Goal: Task Accomplishment & Management: Complete application form

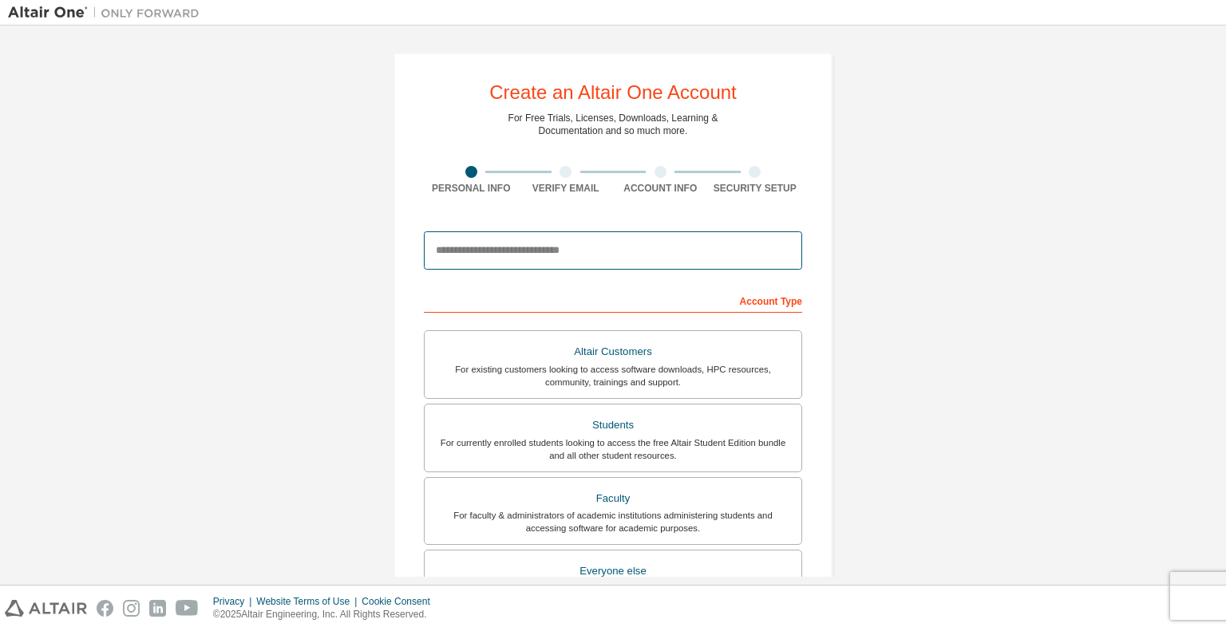
click at [469, 248] on input "email" at bounding box center [613, 250] width 378 height 38
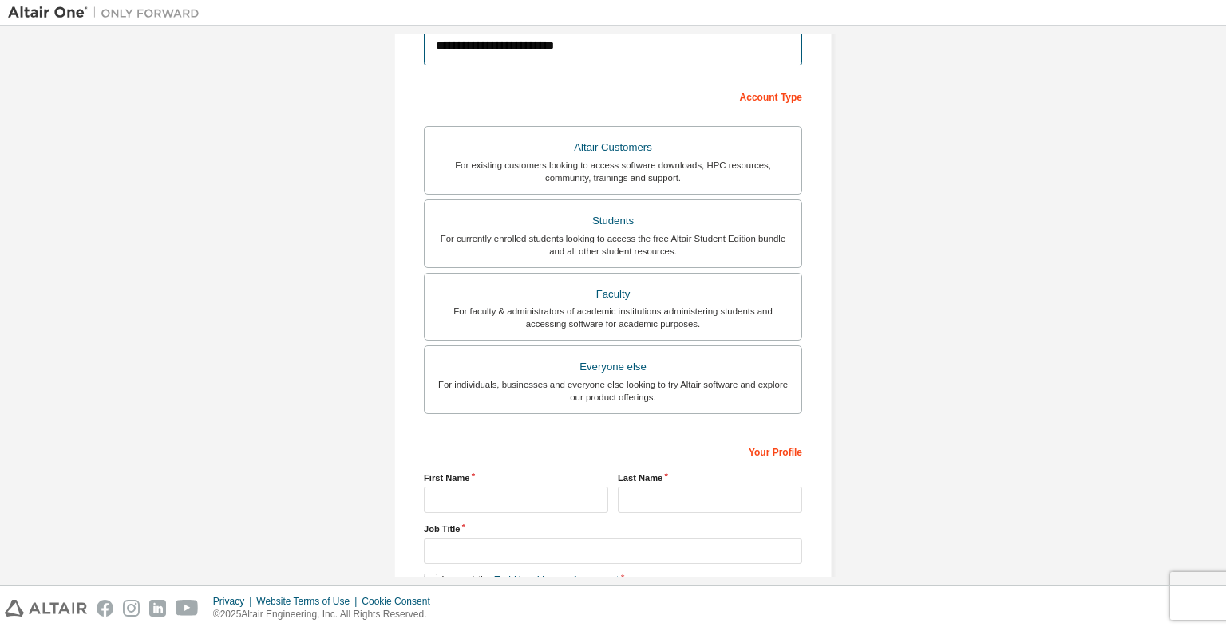
scroll to position [201, 0]
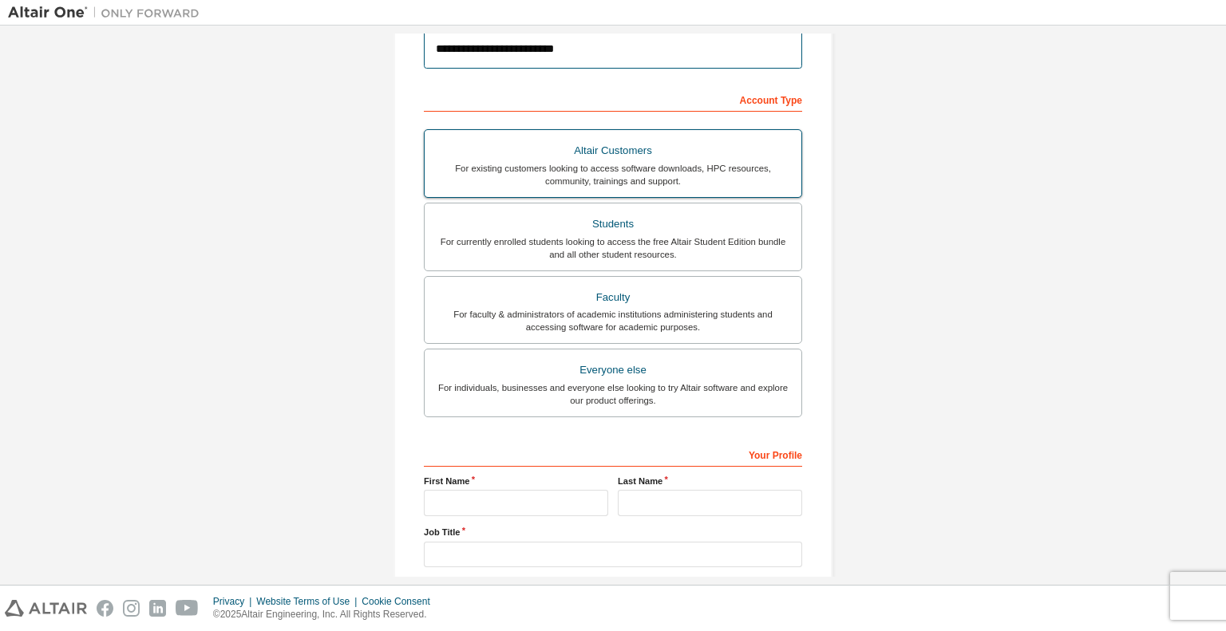
type input "**********"
click at [702, 141] on div "Altair Customers" at bounding box center [613, 151] width 358 height 22
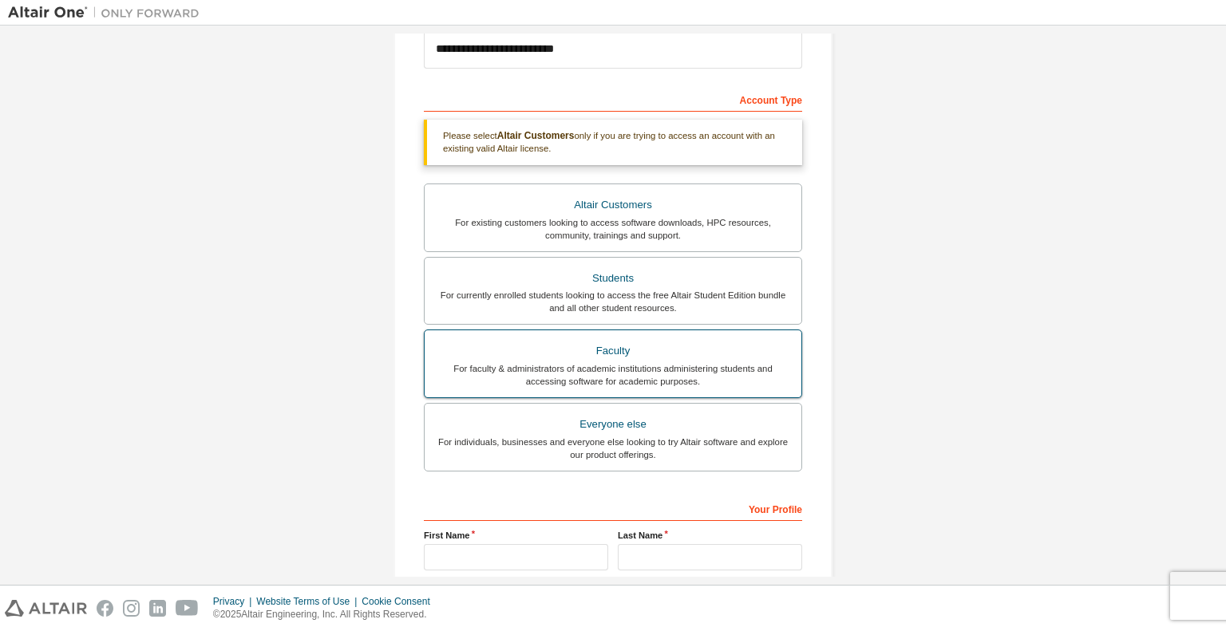
click at [711, 382] on div "For faculty & administrators of academic institutions administering students an…" at bounding box center [613, 375] width 358 height 26
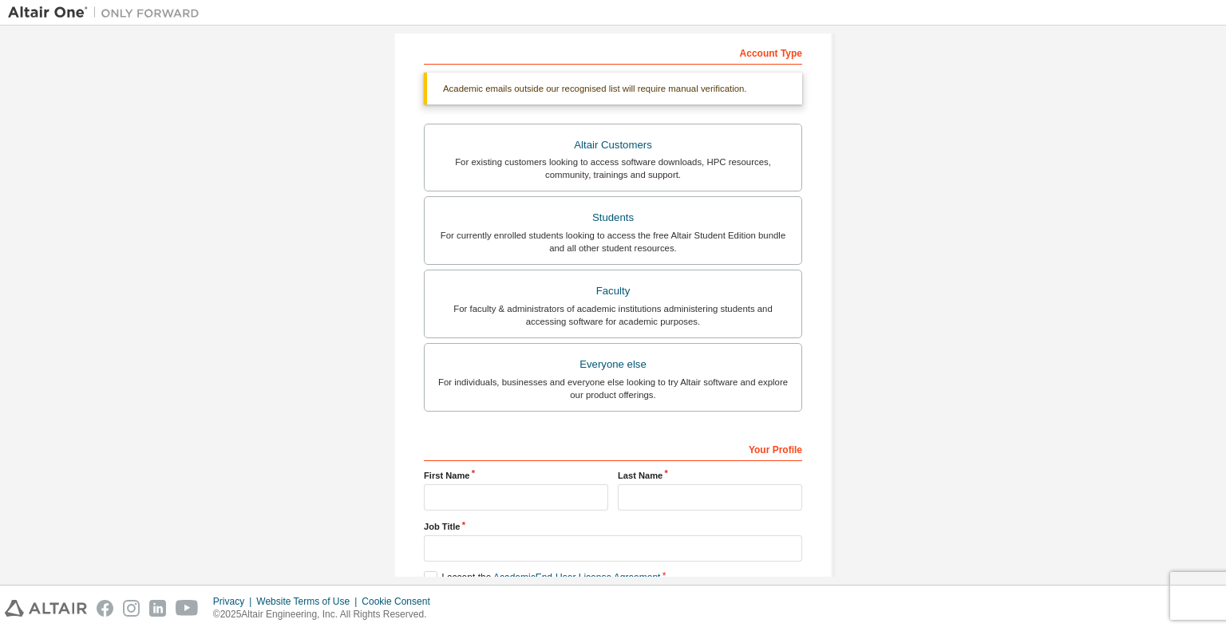
scroll to position [243, 0]
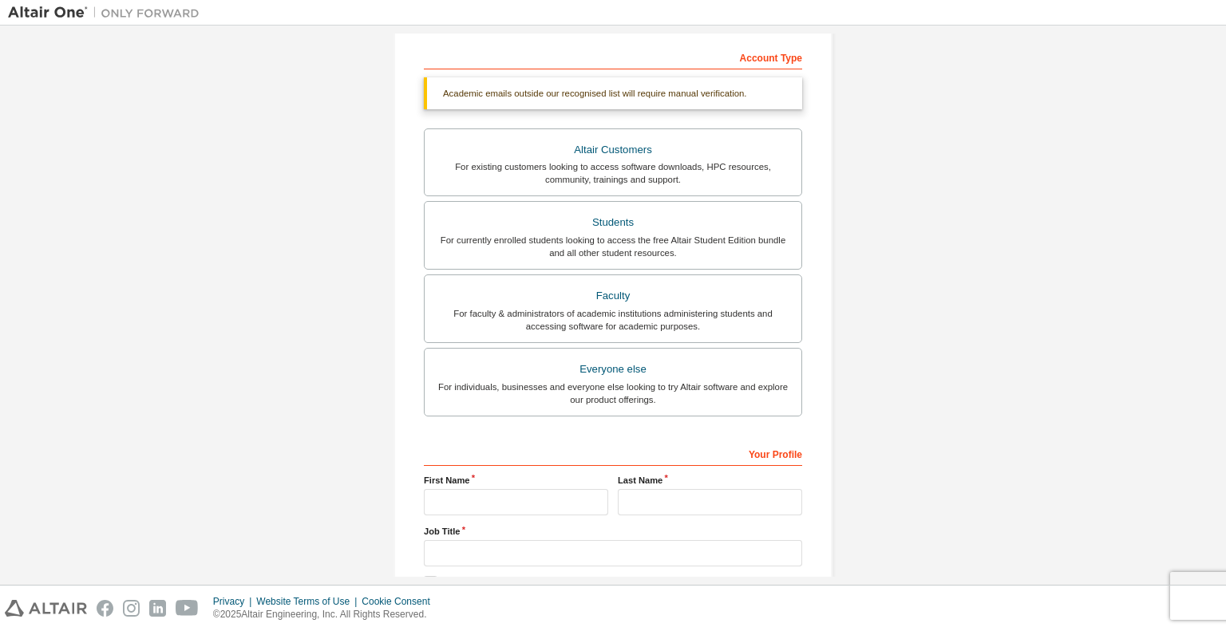
drag, startPoint x: 1182, startPoint y: 6, endPoint x: 879, endPoint y: 379, distance: 480.6
click at [879, 379] on div "**********" at bounding box center [613, 233] width 1210 height 887
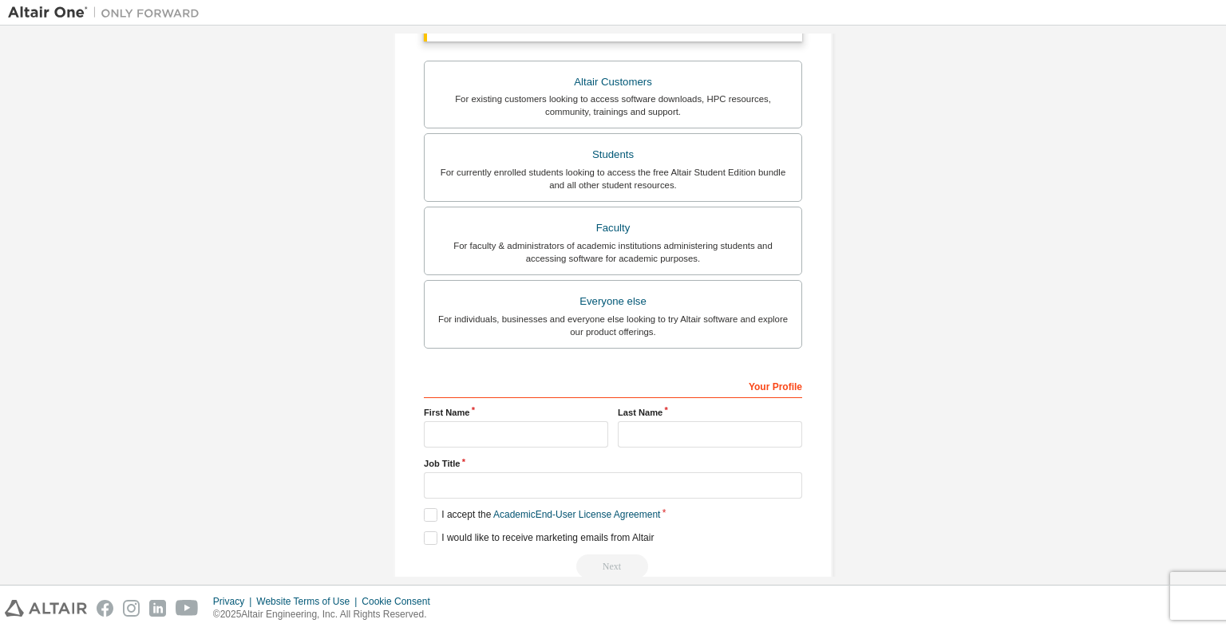
scroll to position [339, 0]
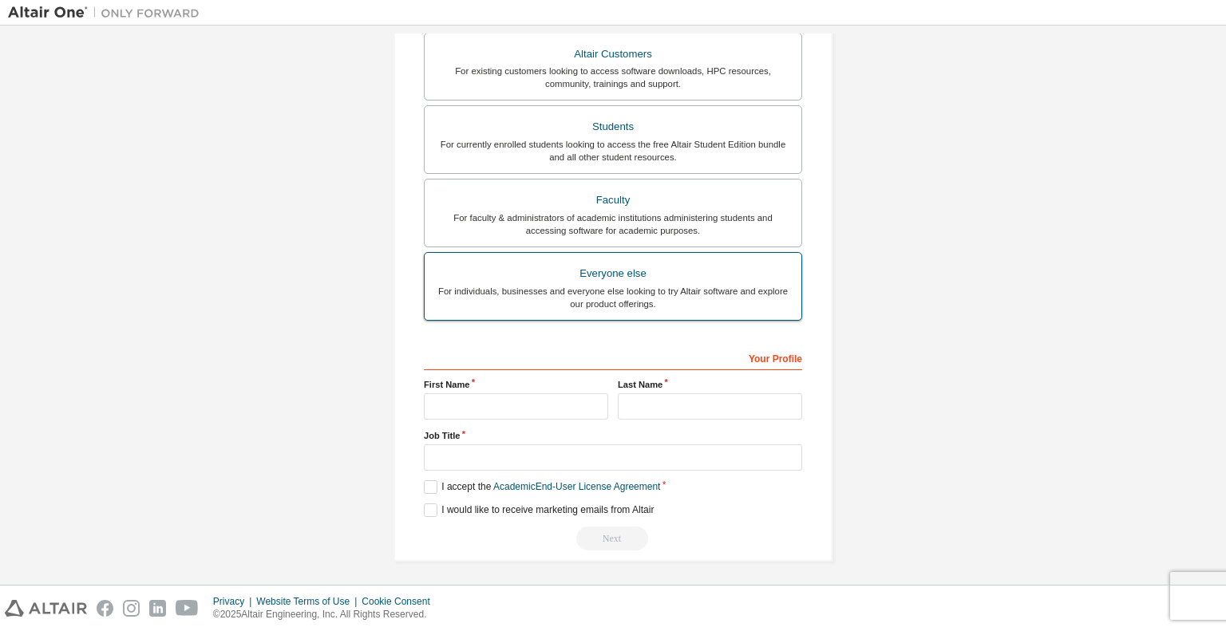
click at [726, 310] on label "Everyone else For individuals, businesses and everyone else looking to try Alta…" at bounding box center [613, 286] width 378 height 69
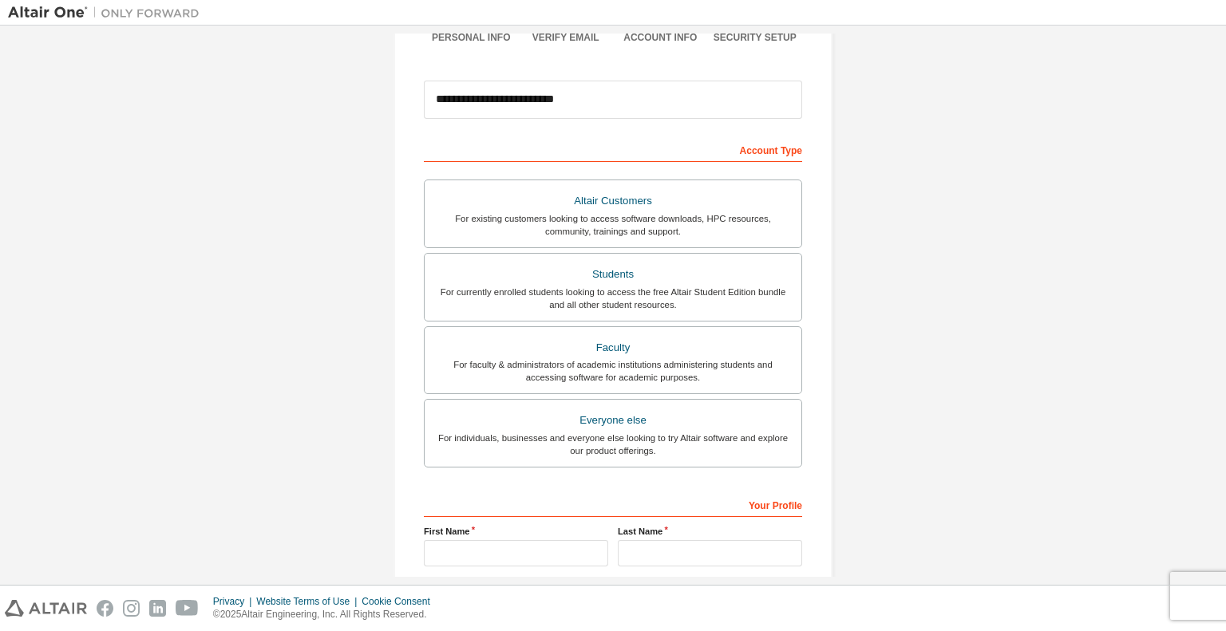
scroll to position [156, 0]
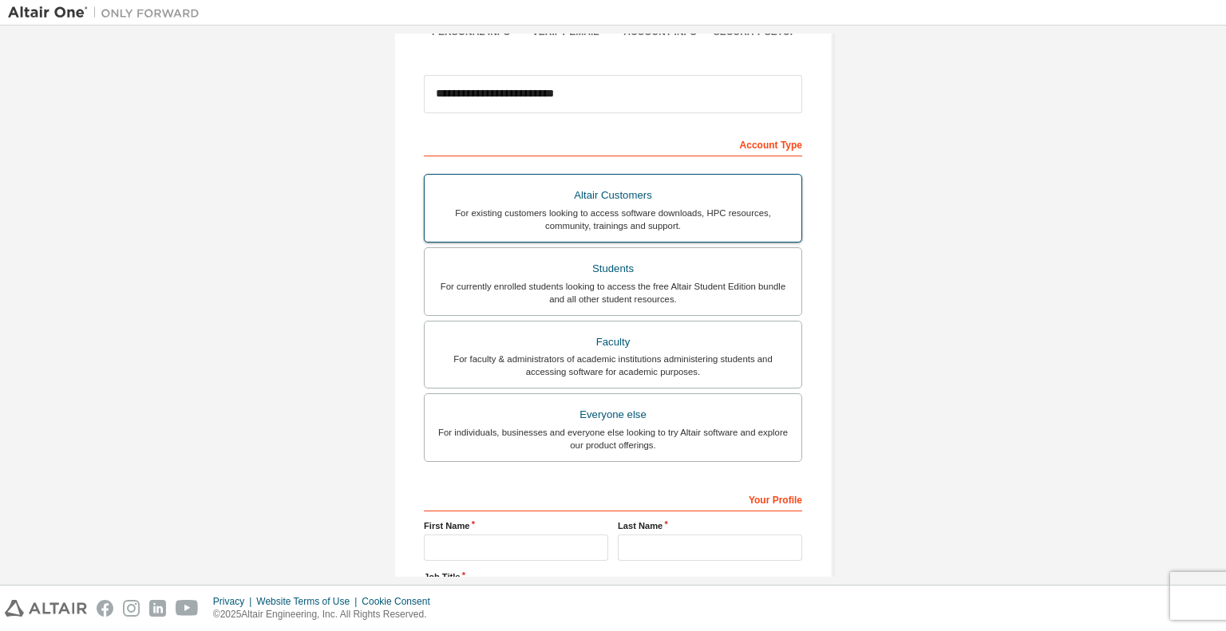
click at [741, 201] on div "Altair Customers" at bounding box center [613, 195] width 358 height 22
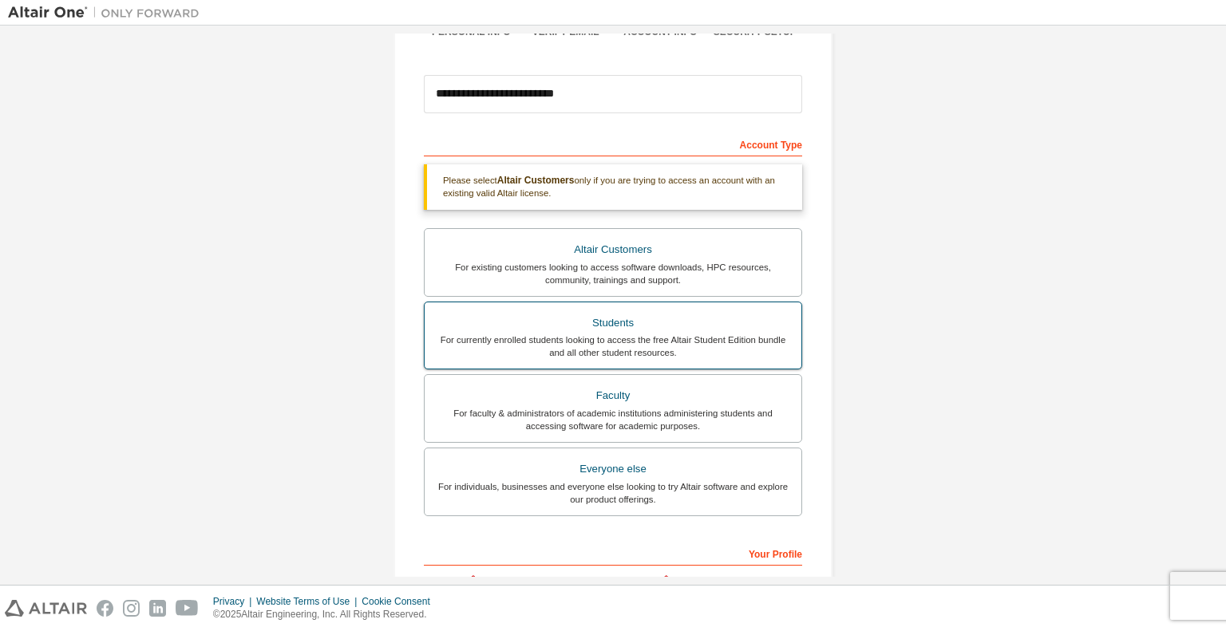
click at [471, 307] on label "Students For currently enrolled students looking to access the free Altair Stud…" at bounding box center [613, 336] width 378 height 69
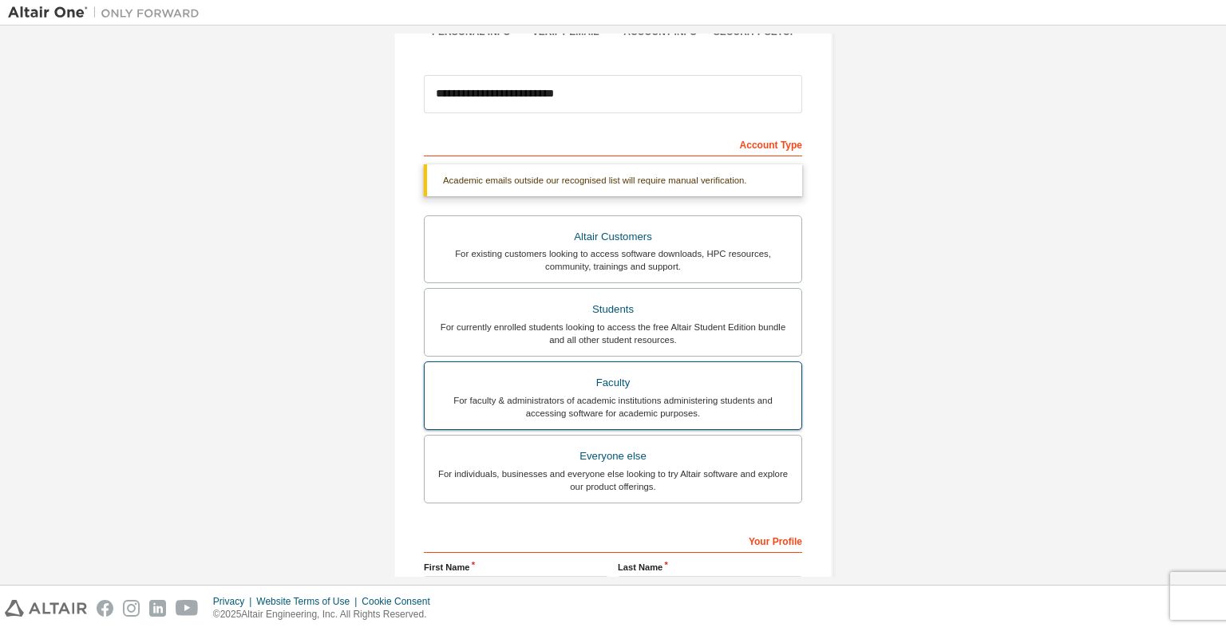
click at [460, 399] on div "For faculty & administrators of academic institutions administering students an…" at bounding box center [613, 407] width 358 height 26
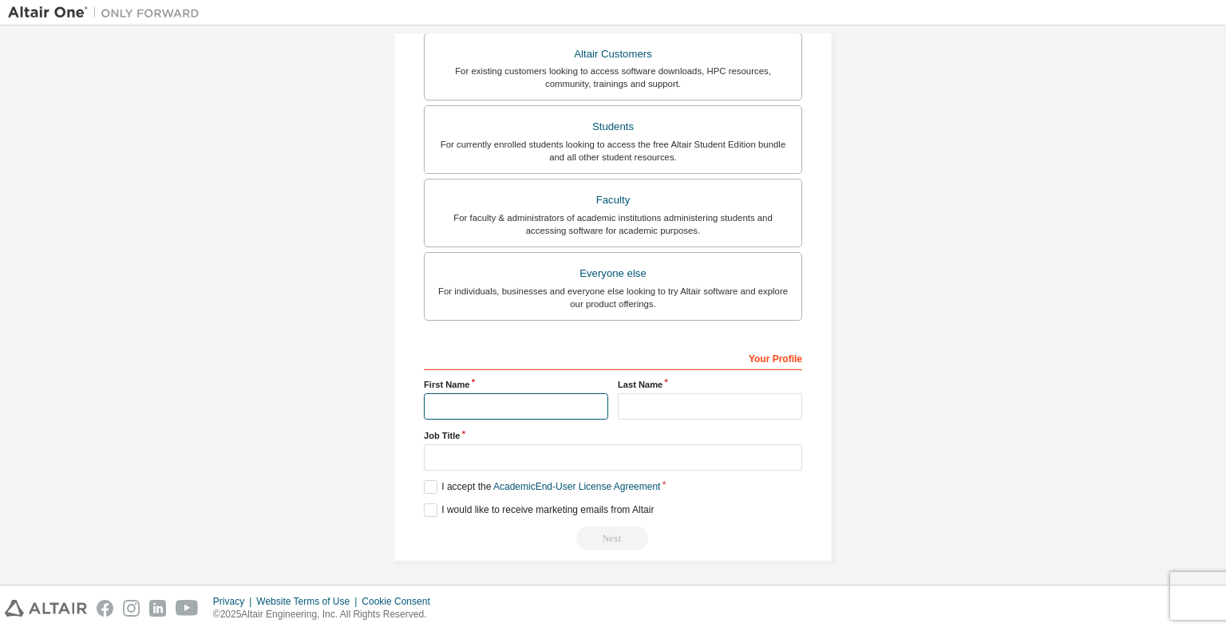
click at [471, 405] on input "text" at bounding box center [516, 406] width 184 height 26
type input "*****"
click at [659, 393] on input "text" at bounding box center [710, 406] width 184 height 26
type input "*********"
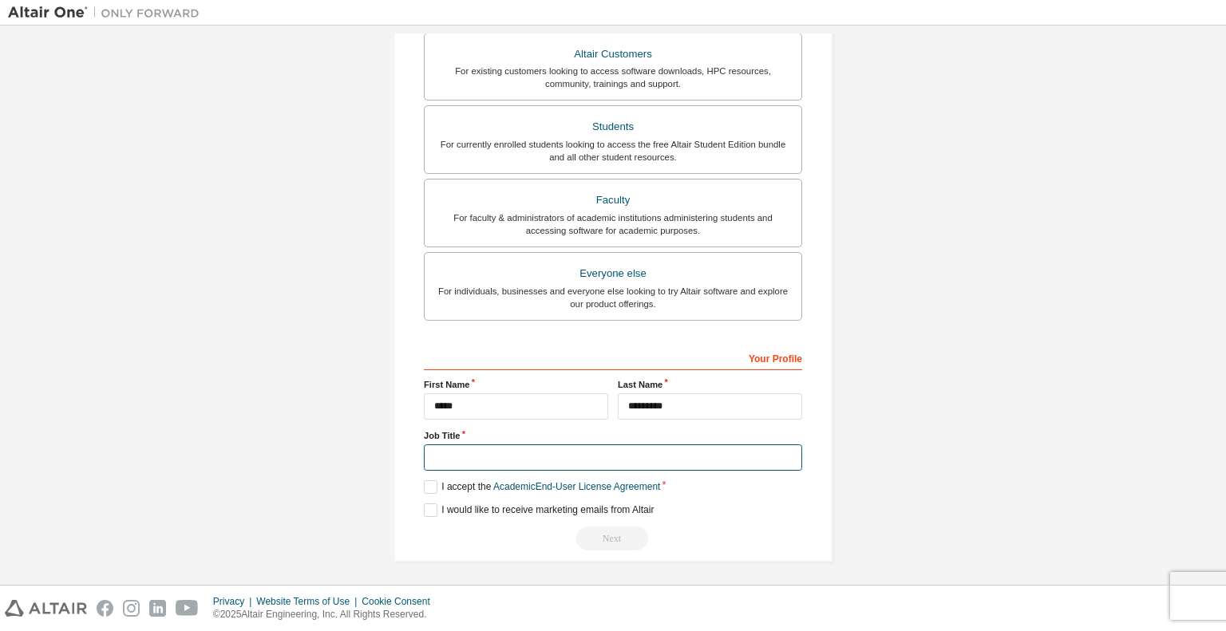
click at [517, 467] on input "text" at bounding box center [613, 458] width 378 height 26
click at [441, 480] on label "I accept the Academic End-User License Agreement" at bounding box center [542, 487] width 236 height 14
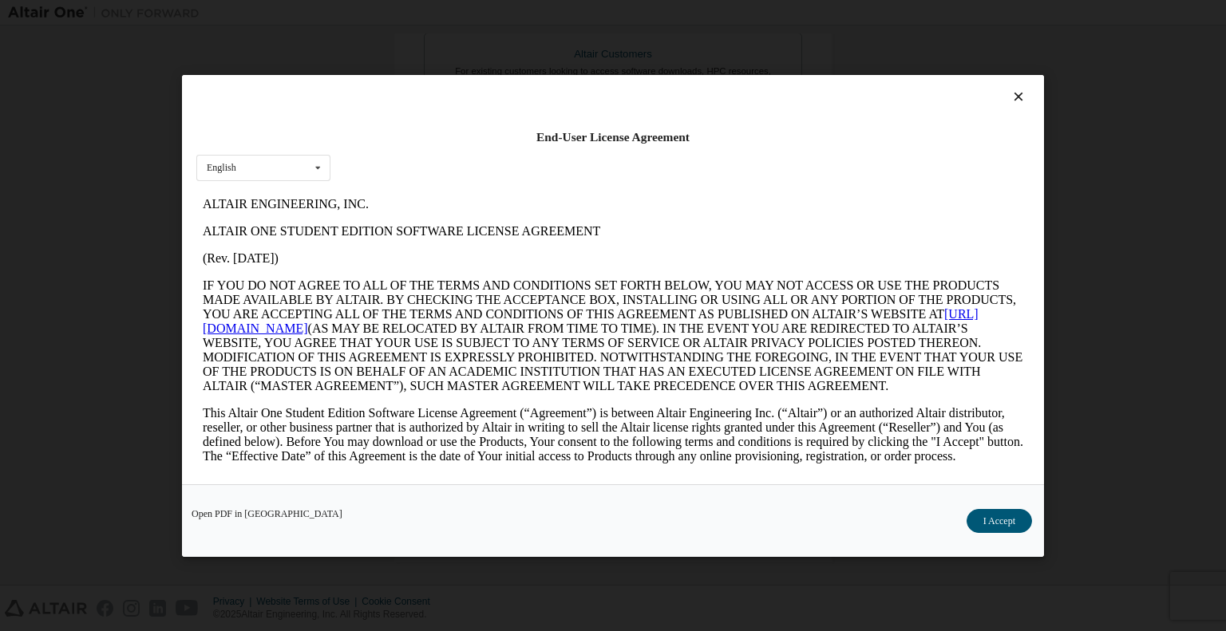
scroll to position [0, 0]
click at [306, 171] on div "English English" at bounding box center [263, 167] width 134 height 26
drag, startPoint x: 767, startPoint y: 160, endPoint x: 572, endPoint y: 36, distance: 230.7
click at [767, 160] on div "End-User License Agreement English English" at bounding box center [613, 279] width 862 height 409
click at [1012, 101] on icon at bounding box center [1018, 96] width 17 height 14
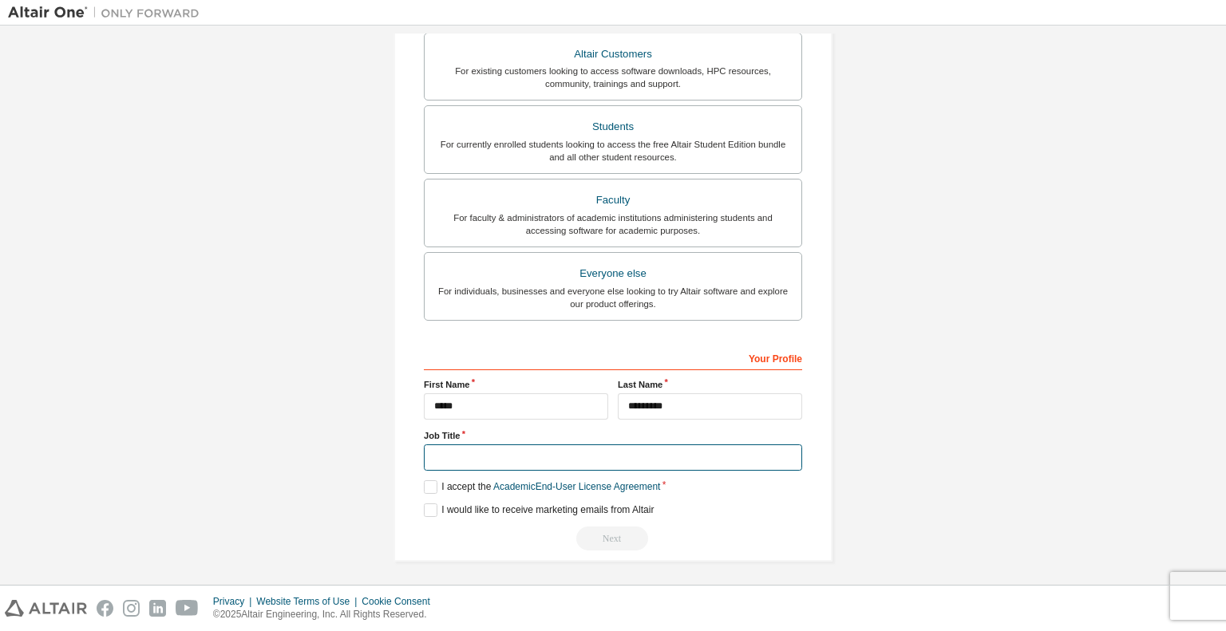
click at [543, 446] on input "text" at bounding box center [613, 458] width 378 height 26
type input "*"
type input "**********"
click at [430, 488] on label "I accept the Academic End-User License Agreement" at bounding box center [542, 487] width 236 height 14
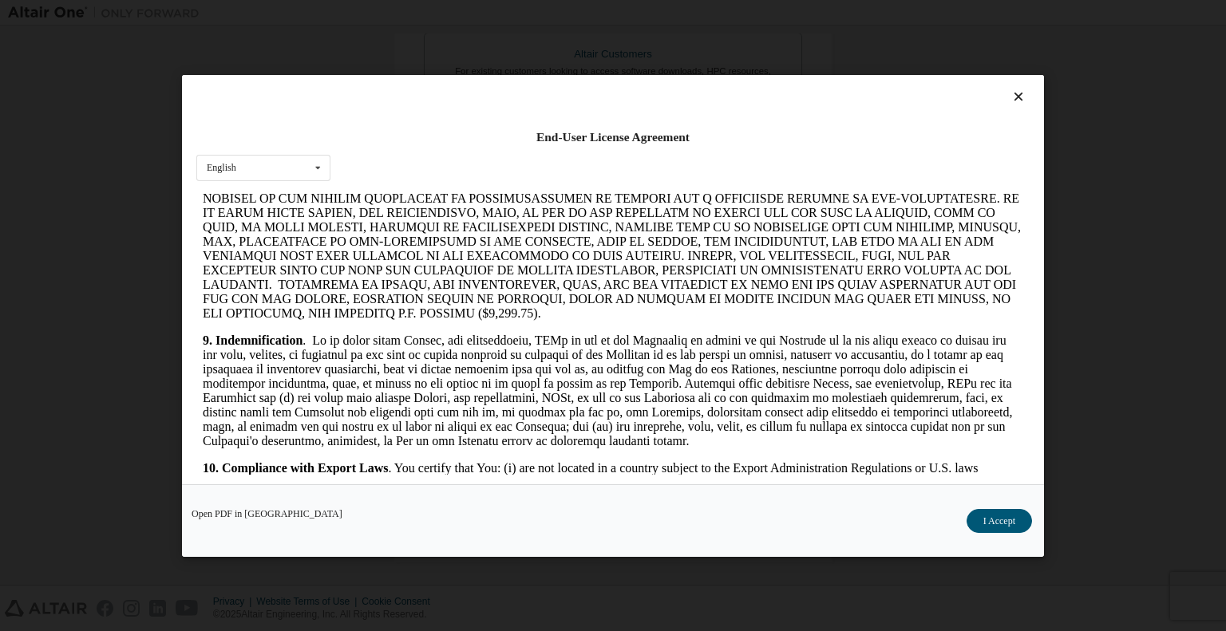
scroll to position [2644, 0]
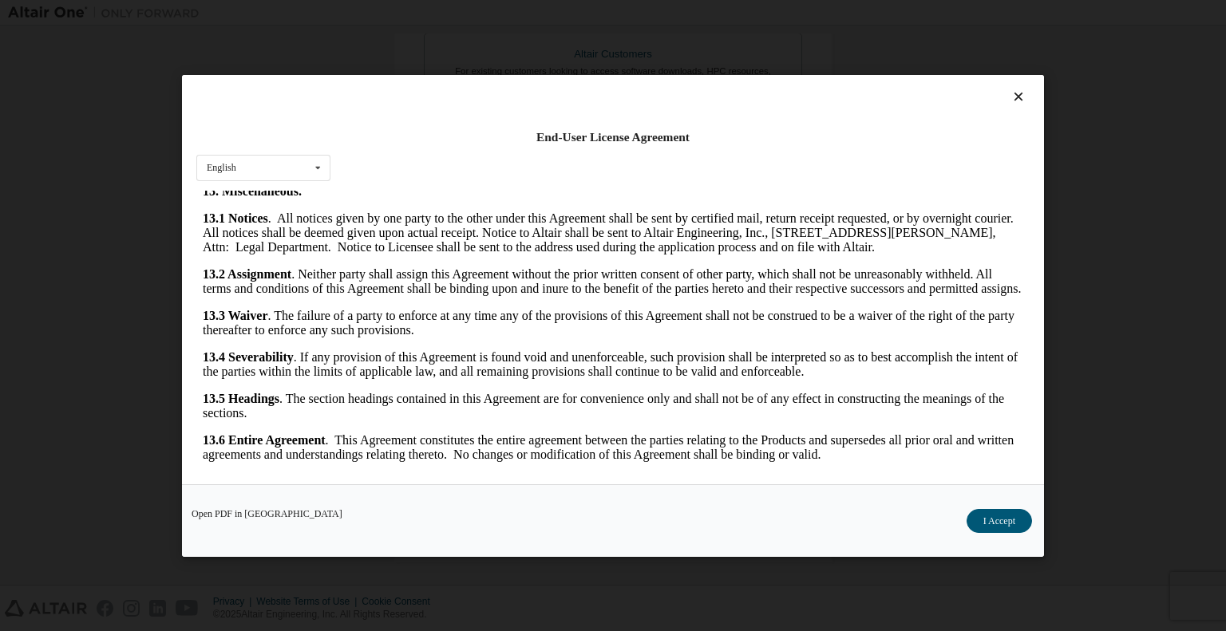
drag, startPoint x: 1014, startPoint y: 219, endPoint x: 1187, endPoint y: 682, distance: 494.5
click at [998, 520] on button "I Accept" at bounding box center [998, 520] width 65 height 24
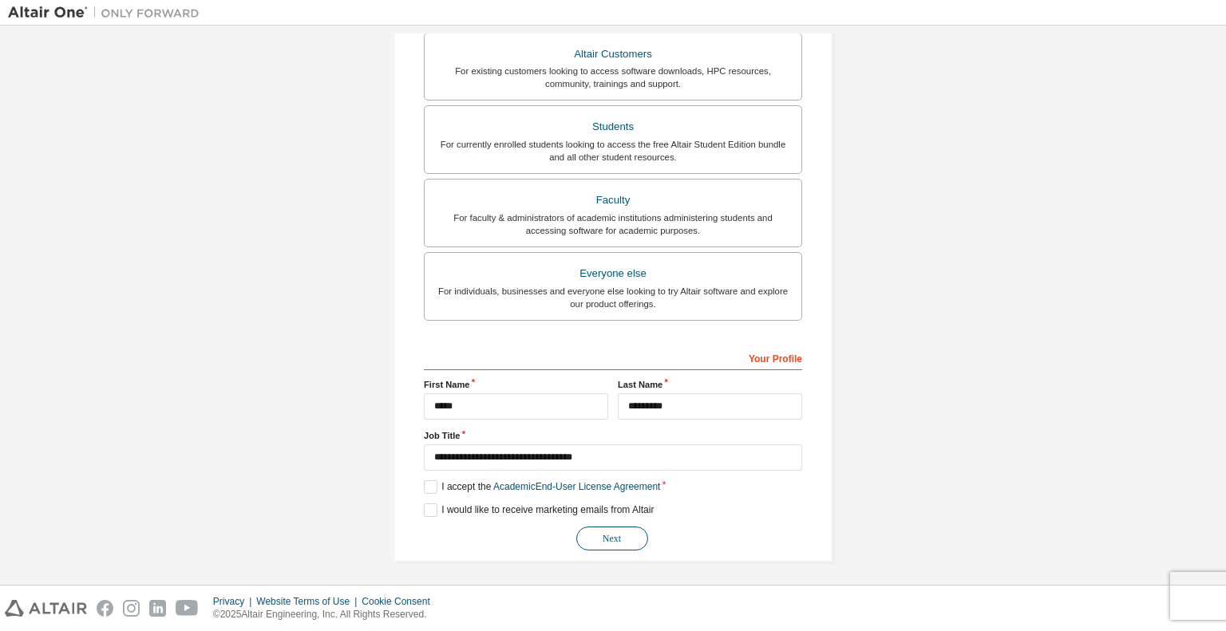
click at [616, 533] on button "Next" at bounding box center [612, 539] width 72 height 24
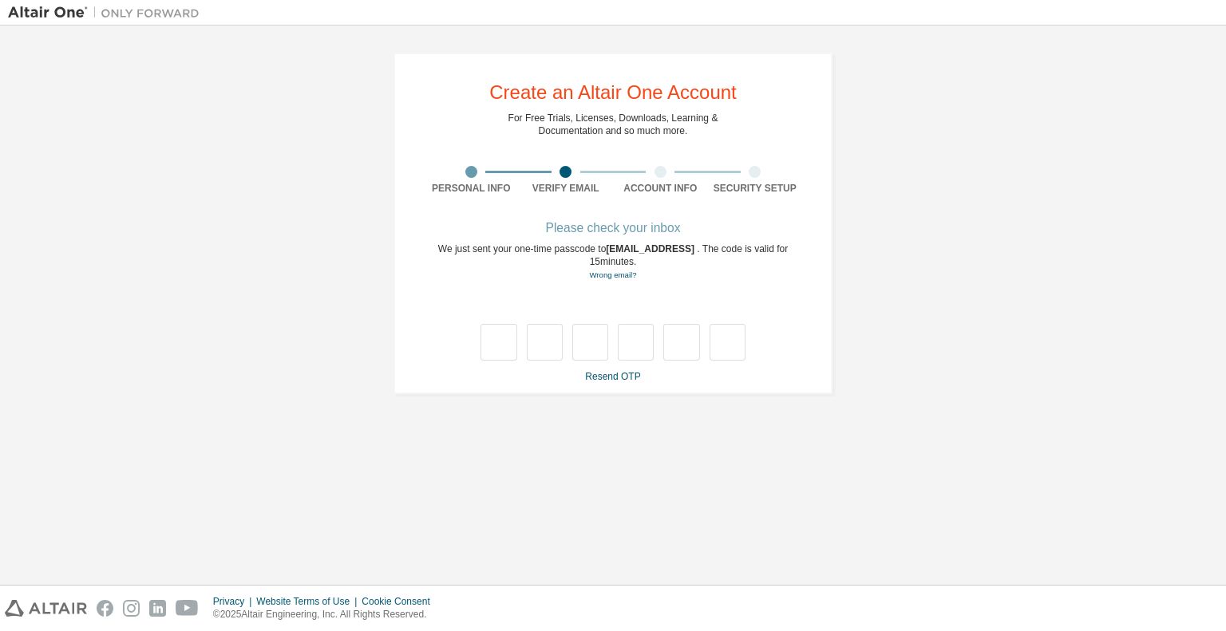
type input "*"
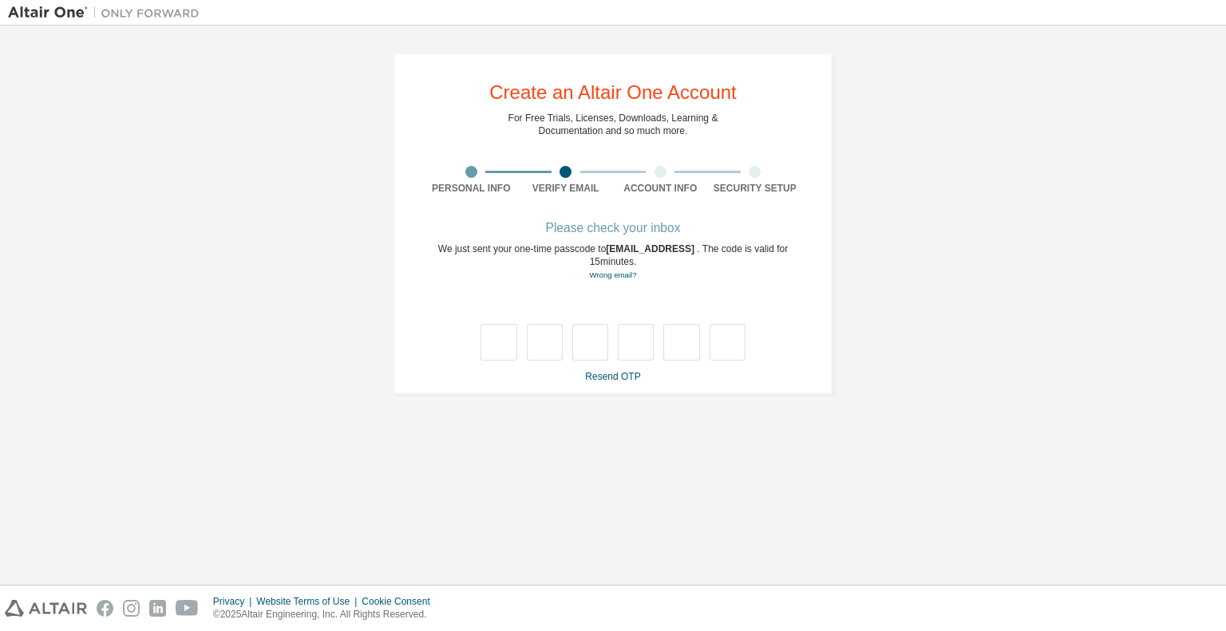
type input "*"
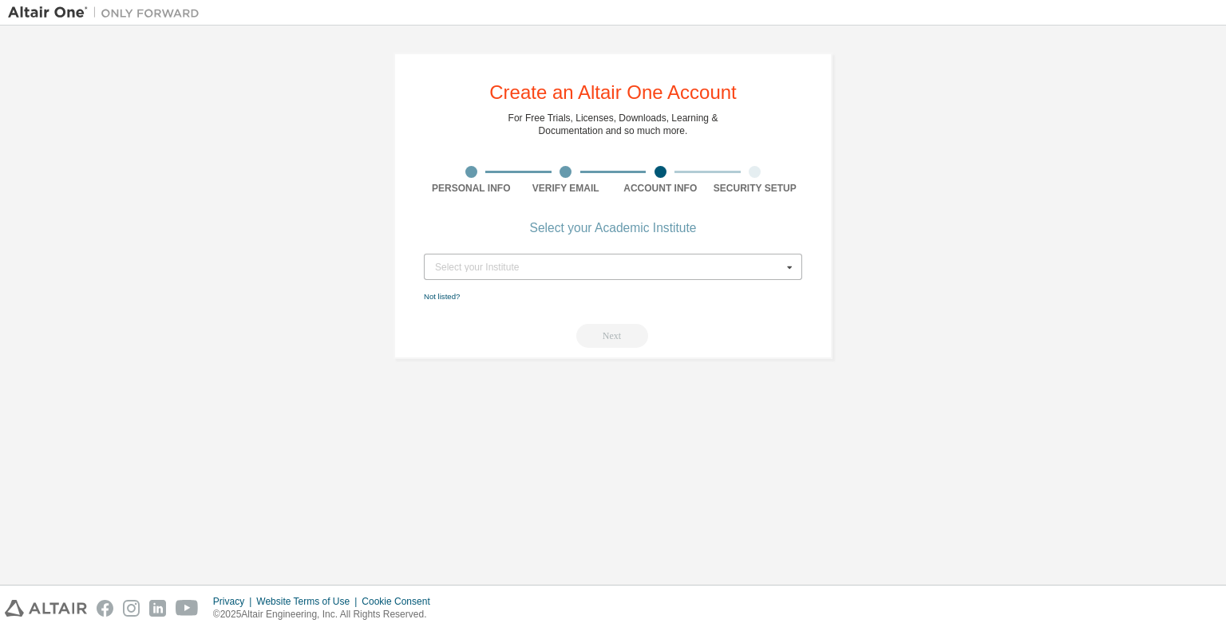
click at [532, 263] on div "Select your Institute" at bounding box center [608, 268] width 347 height 10
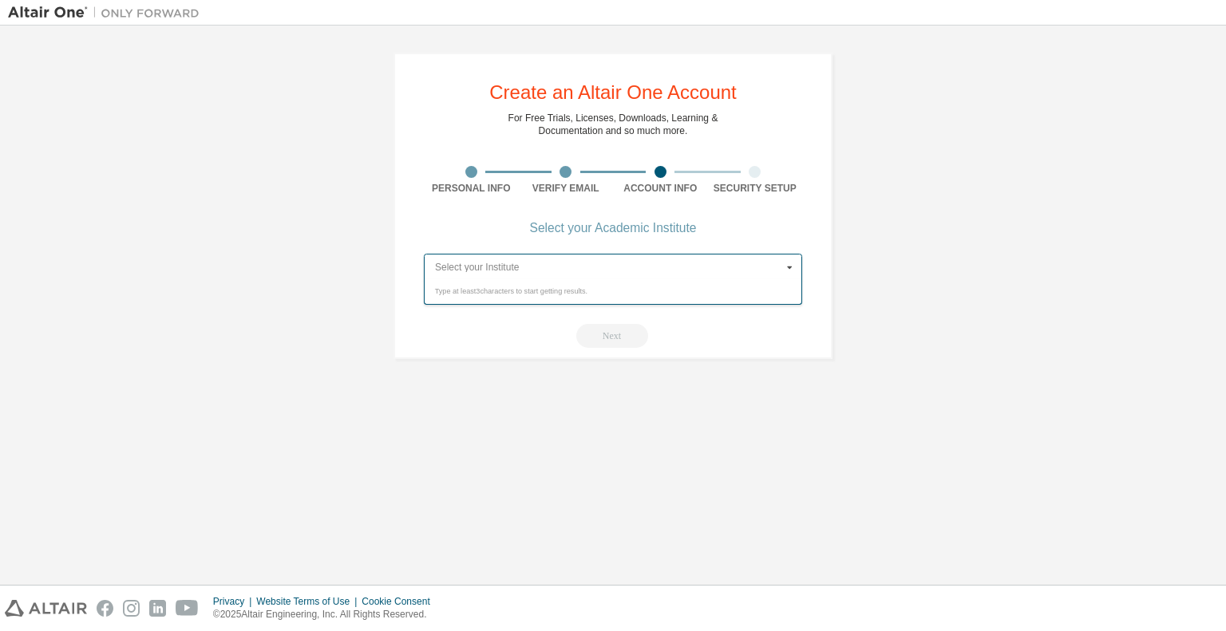
type input "*"
type input "**********"
click at [552, 282] on div "[GEOGRAPHIC_DATA][PERSON_NAME]" at bounding box center [613, 292] width 377 height 26
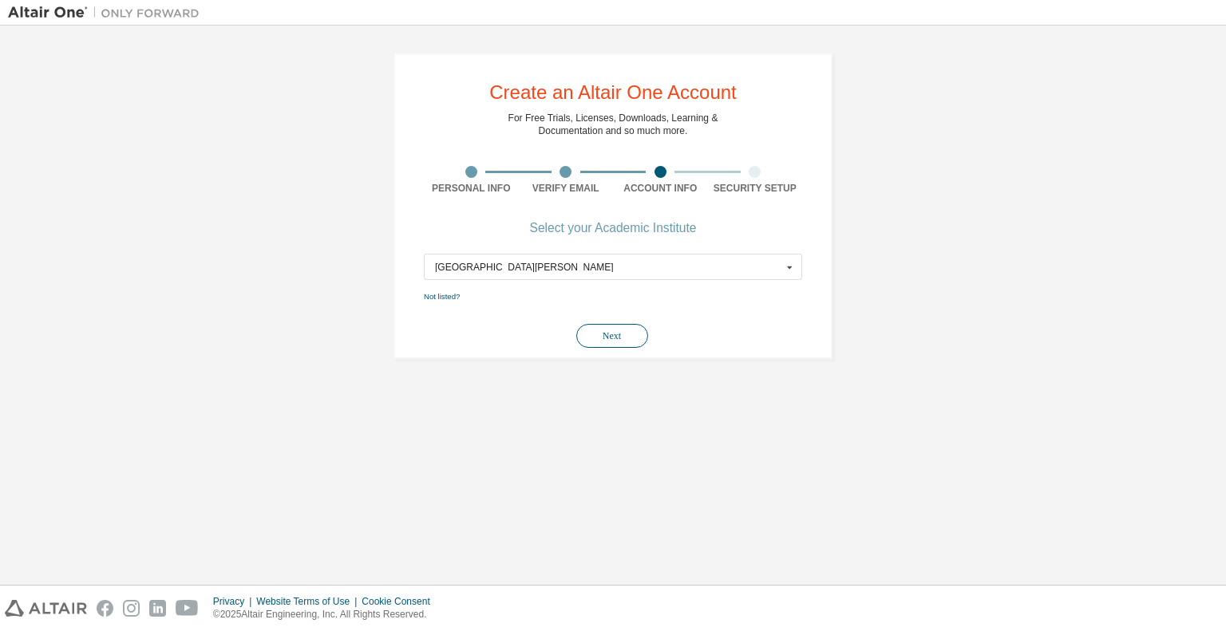
click at [609, 334] on button "Next" at bounding box center [612, 336] width 72 height 24
